Goal: Transaction & Acquisition: Purchase product/service

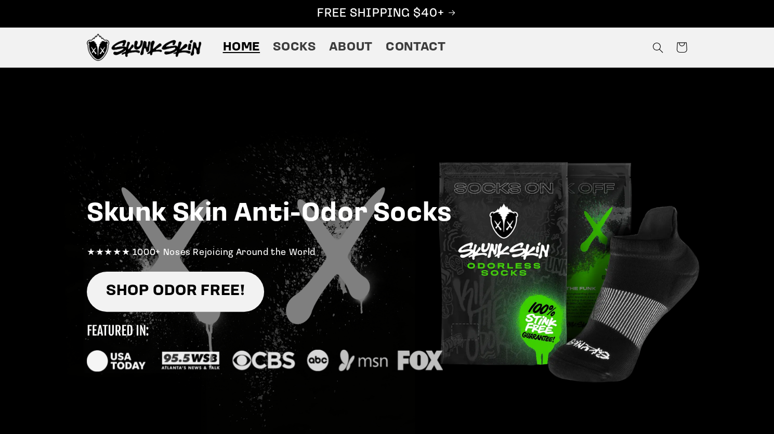
click at [187, 291] on link "SHOP ODOR FREE!" at bounding box center [175, 291] width 177 height 40
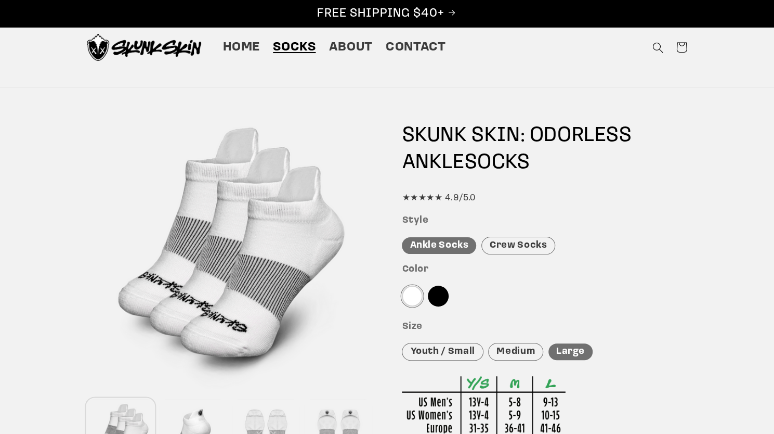
click at [294, 48] on span "Socks" at bounding box center [294, 48] width 43 height 16
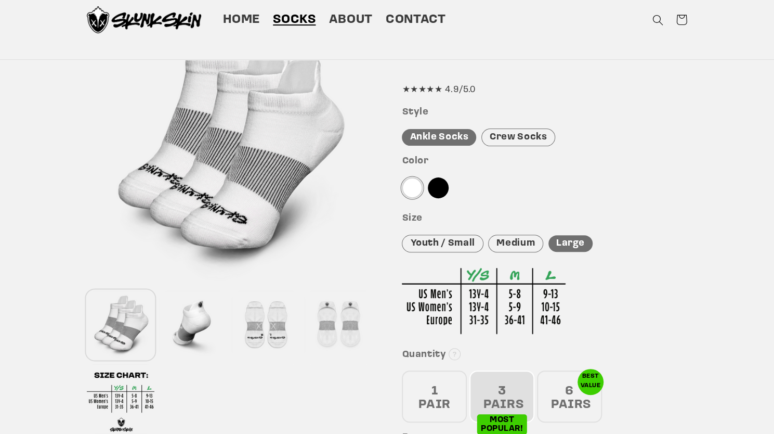
scroll to position [104, 0]
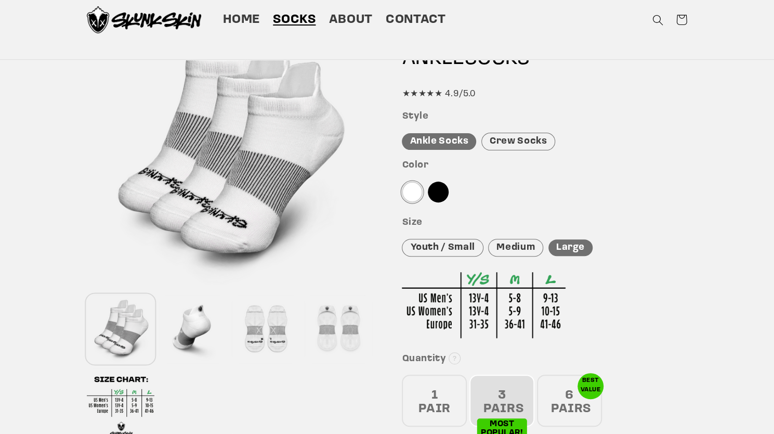
click at [198, 324] on div at bounding box center [194, 329] width 68 height 69
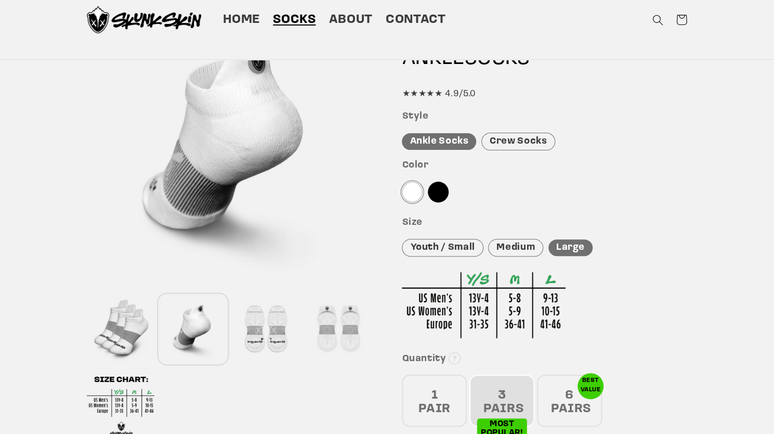
click at [276, 332] on div at bounding box center [266, 329] width 68 height 69
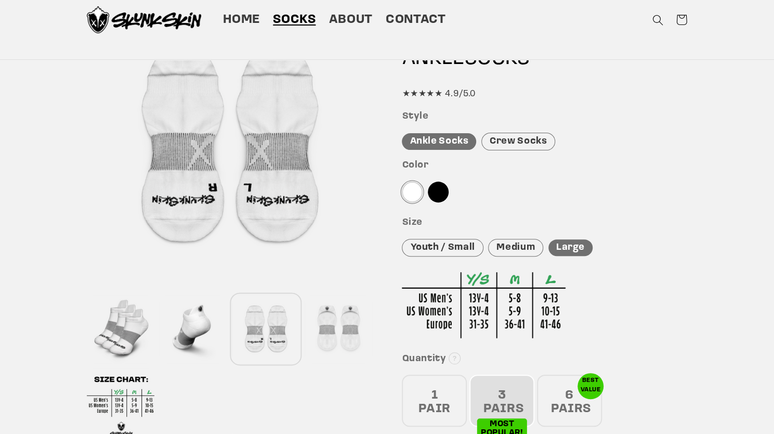
scroll to position [52, 0]
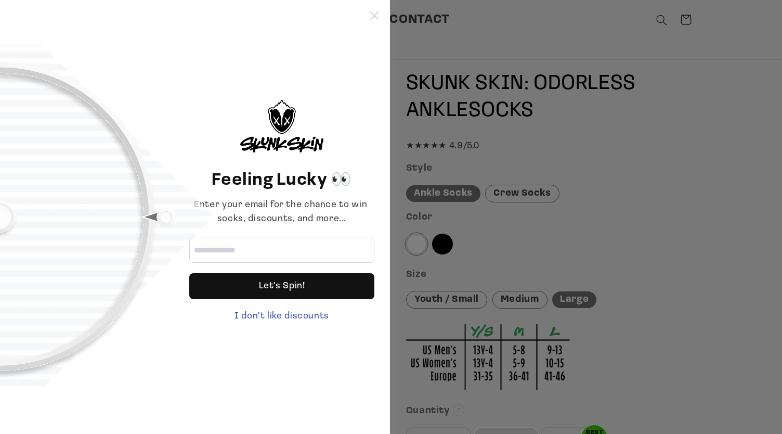
click at [372, 17] on icon at bounding box center [374, 15] width 8 height 8
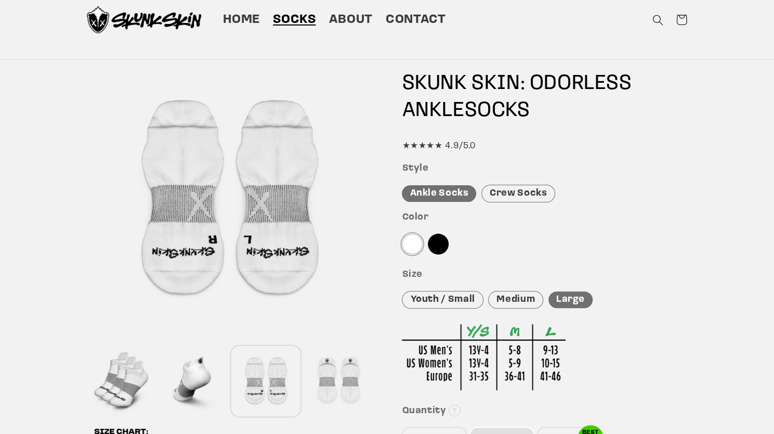
click at [331, 383] on div at bounding box center [339, 381] width 68 height 69
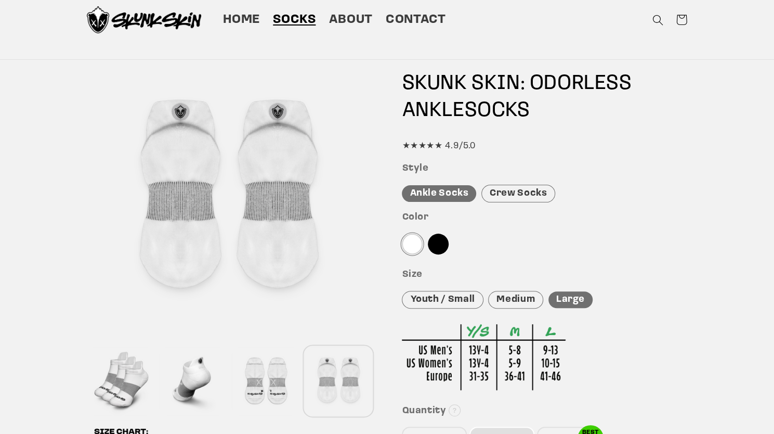
click at [273, 398] on div at bounding box center [266, 381] width 68 height 69
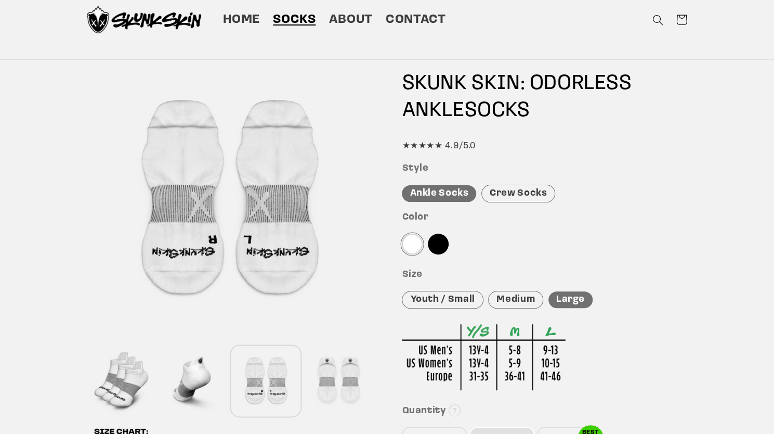
click at [201, 382] on div at bounding box center [194, 381] width 68 height 69
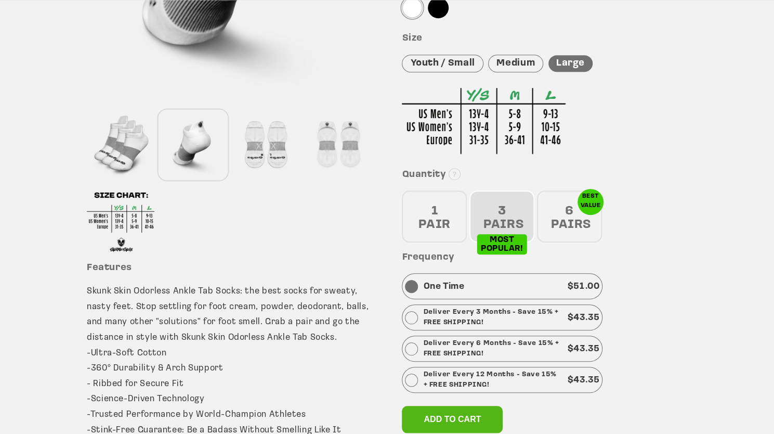
scroll to position [364, 0]
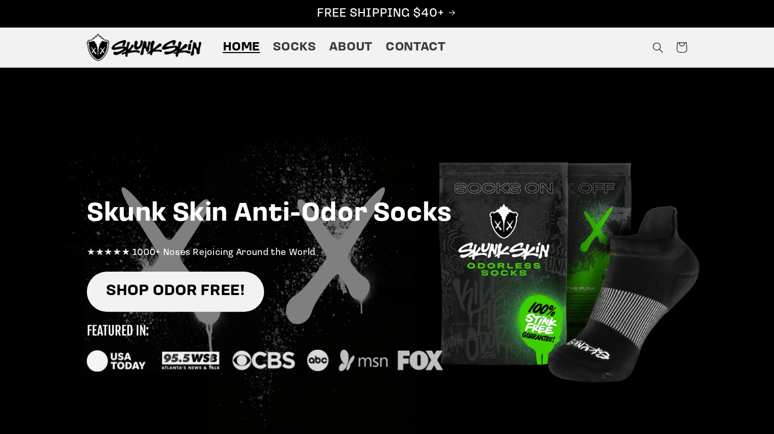
click at [205, 284] on link "SHOP ODOR FREE!" at bounding box center [175, 291] width 177 height 40
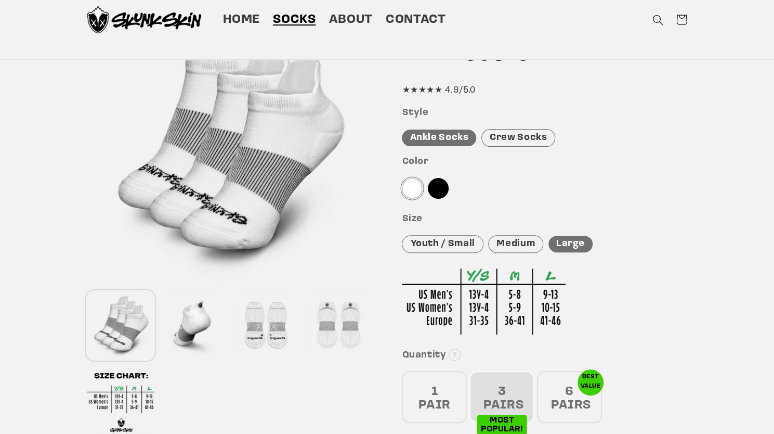
scroll to position [104, 0]
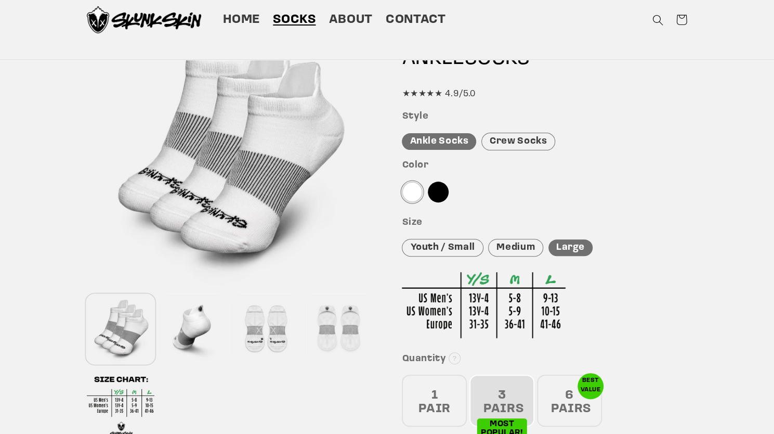
click at [437, 192] on div at bounding box center [438, 191] width 21 height 21
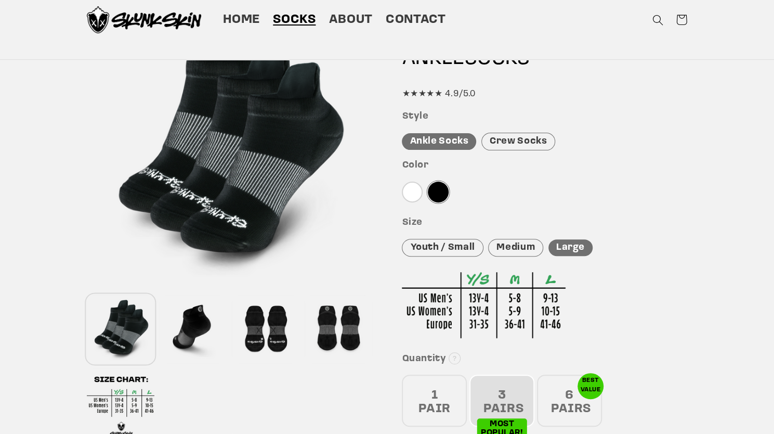
click at [566, 249] on div "Large" at bounding box center [571, 247] width 44 height 17
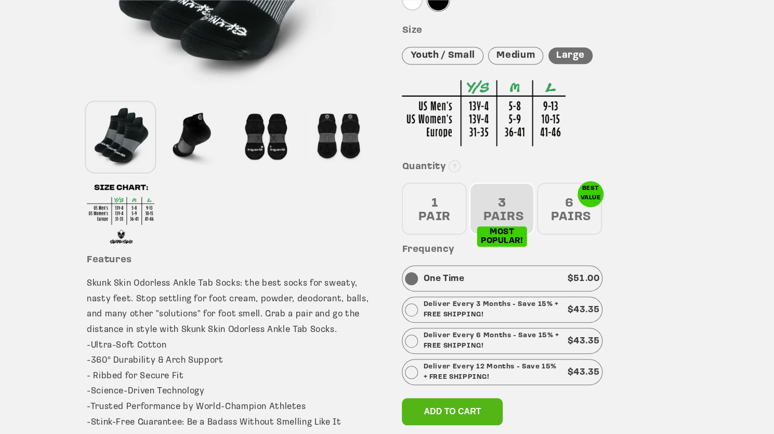
scroll to position [312, 0]
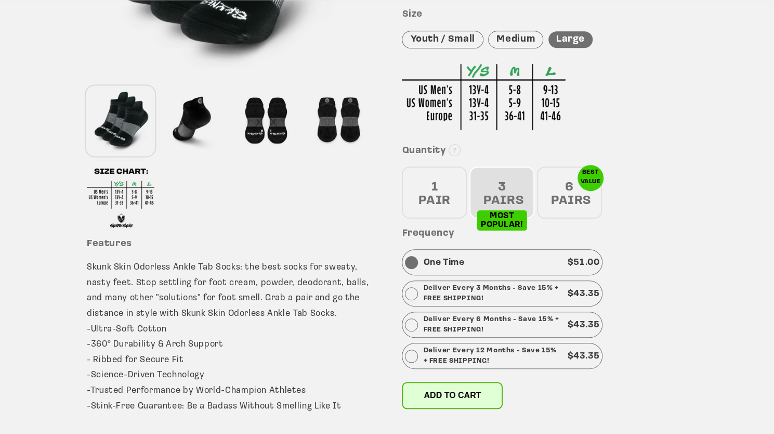
click at [460, 393] on span "Add to cart" at bounding box center [452, 394] width 57 height 9
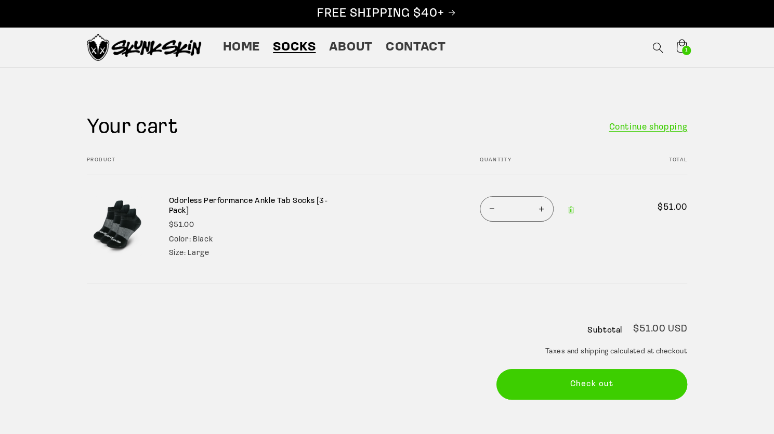
click at [296, 45] on span "Socks" at bounding box center [294, 48] width 43 height 16
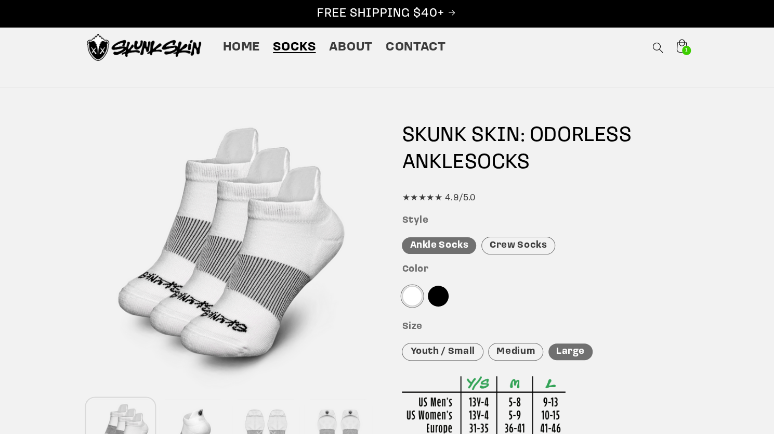
click at [518, 245] on div "Crew Socks" at bounding box center [518, 246] width 74 height 18
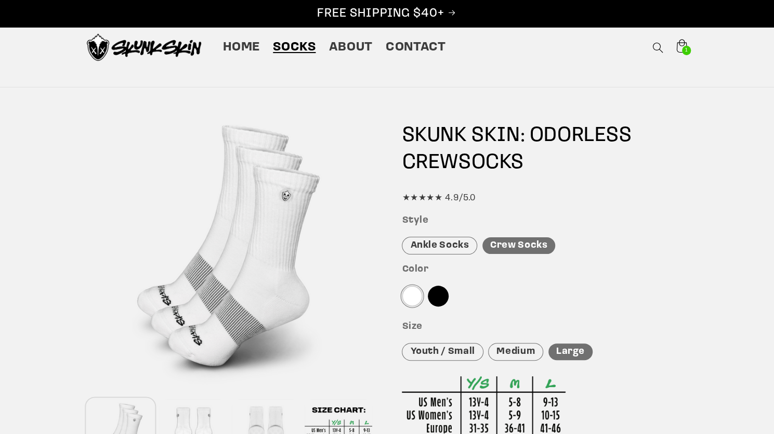
click at [440, 291] on div at bounding box center [438, 295] width 21 height 21
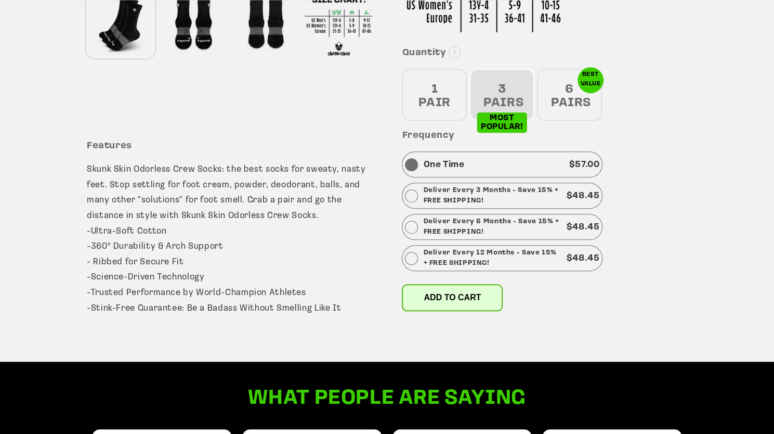
scroll to position [431, 0]
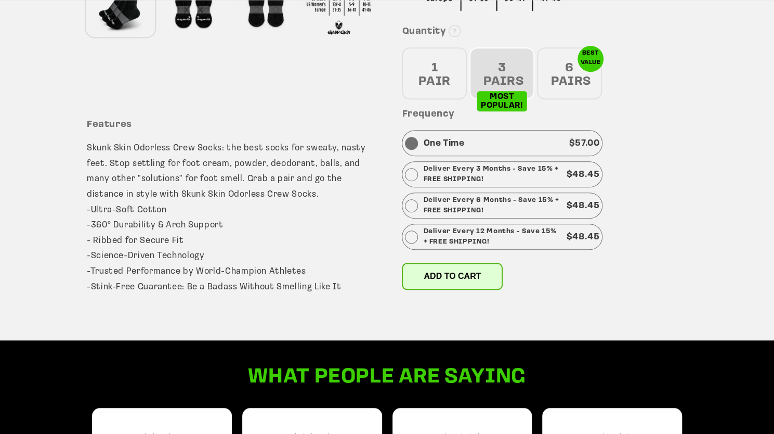
click at [438, 272] on span "Add to cart" at bounding box center [452, 275] width 57 height 9
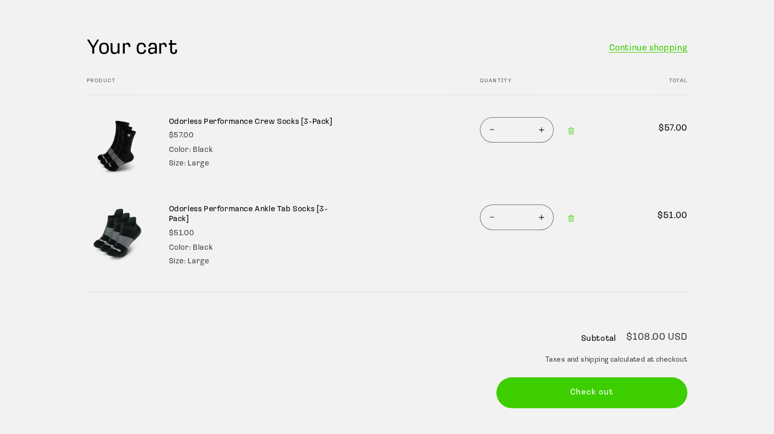
scroll to position [104, 0]
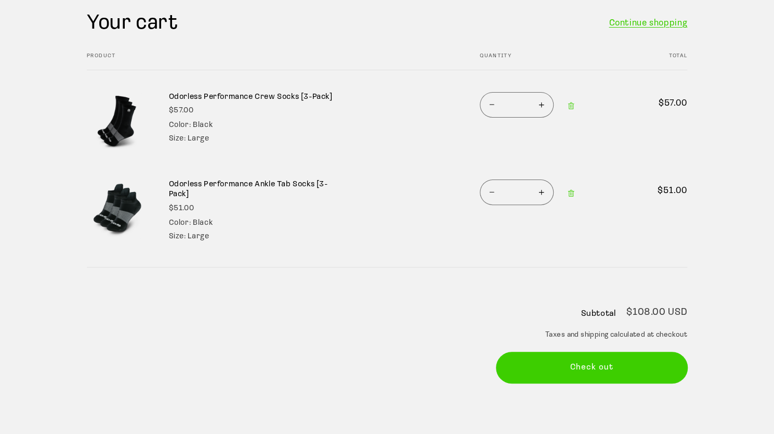
click at [599, 360] on button "Check out" at bounding box center [592, 367] width 191 height 31
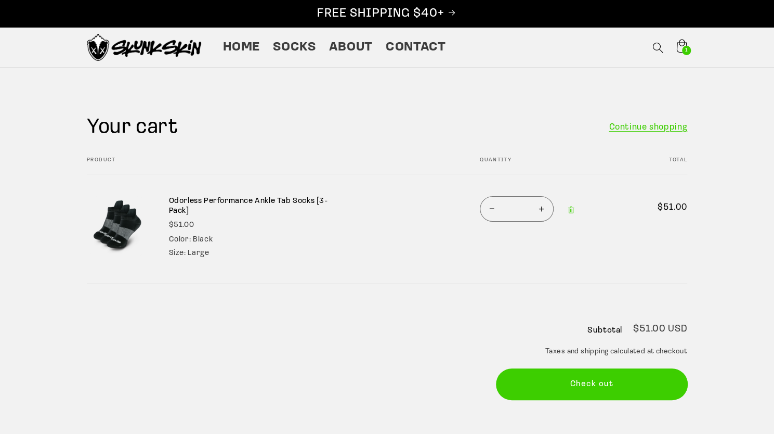
click at [591, 386] on button "Check out" at bounding box center [592, 384] width 191 height 31
